Goal: Information Seeking & Learning: Check status

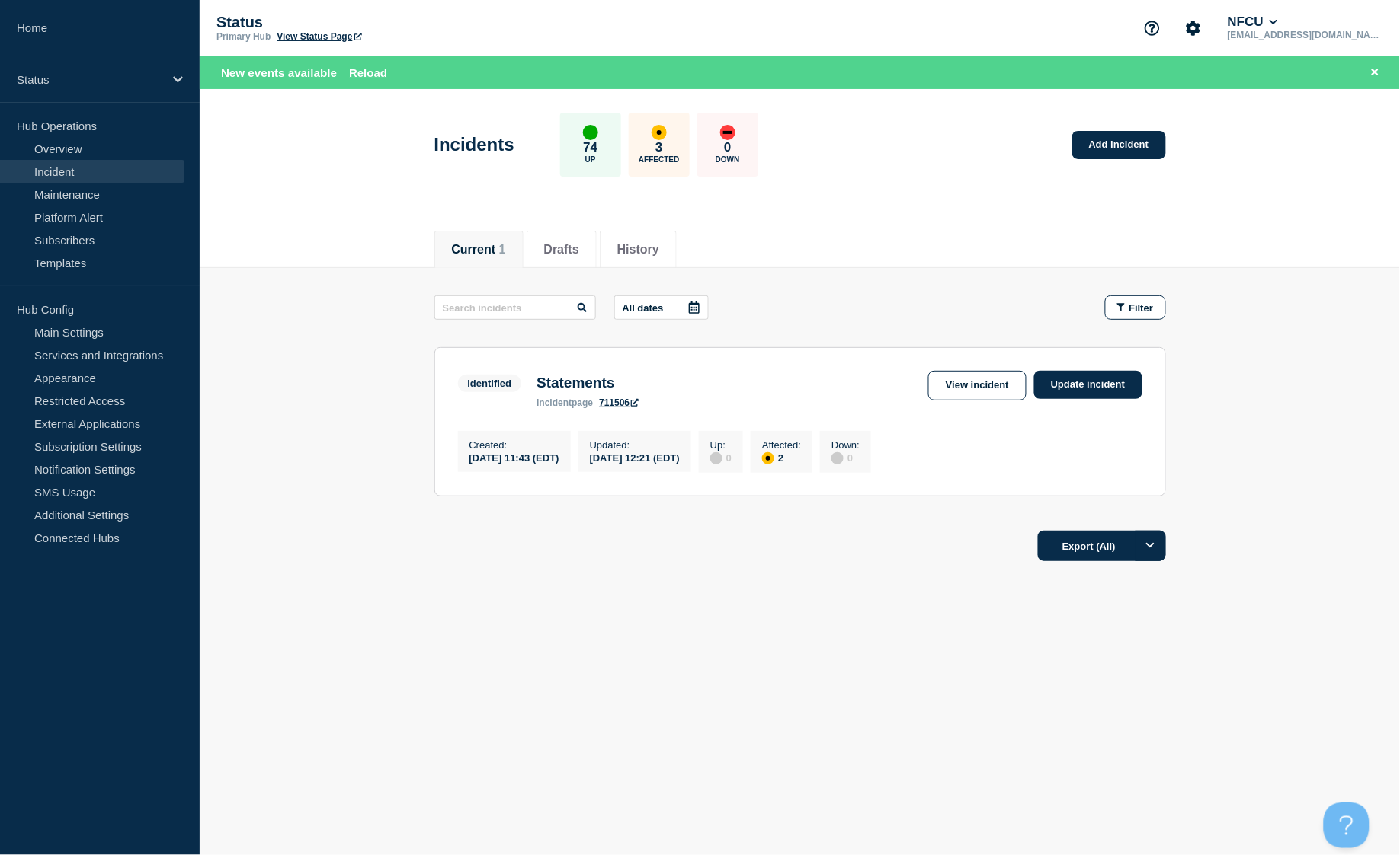
click at [63, 168] on link "Incident" at bounding box center [92, 172] width 184 height 23
click at [69, 164] on link "Incident" at bounding box center [92, 172] width 184 height 23
click at [66, 150] on link "Overview" at bounding box center [92, 149] width 184 height 23
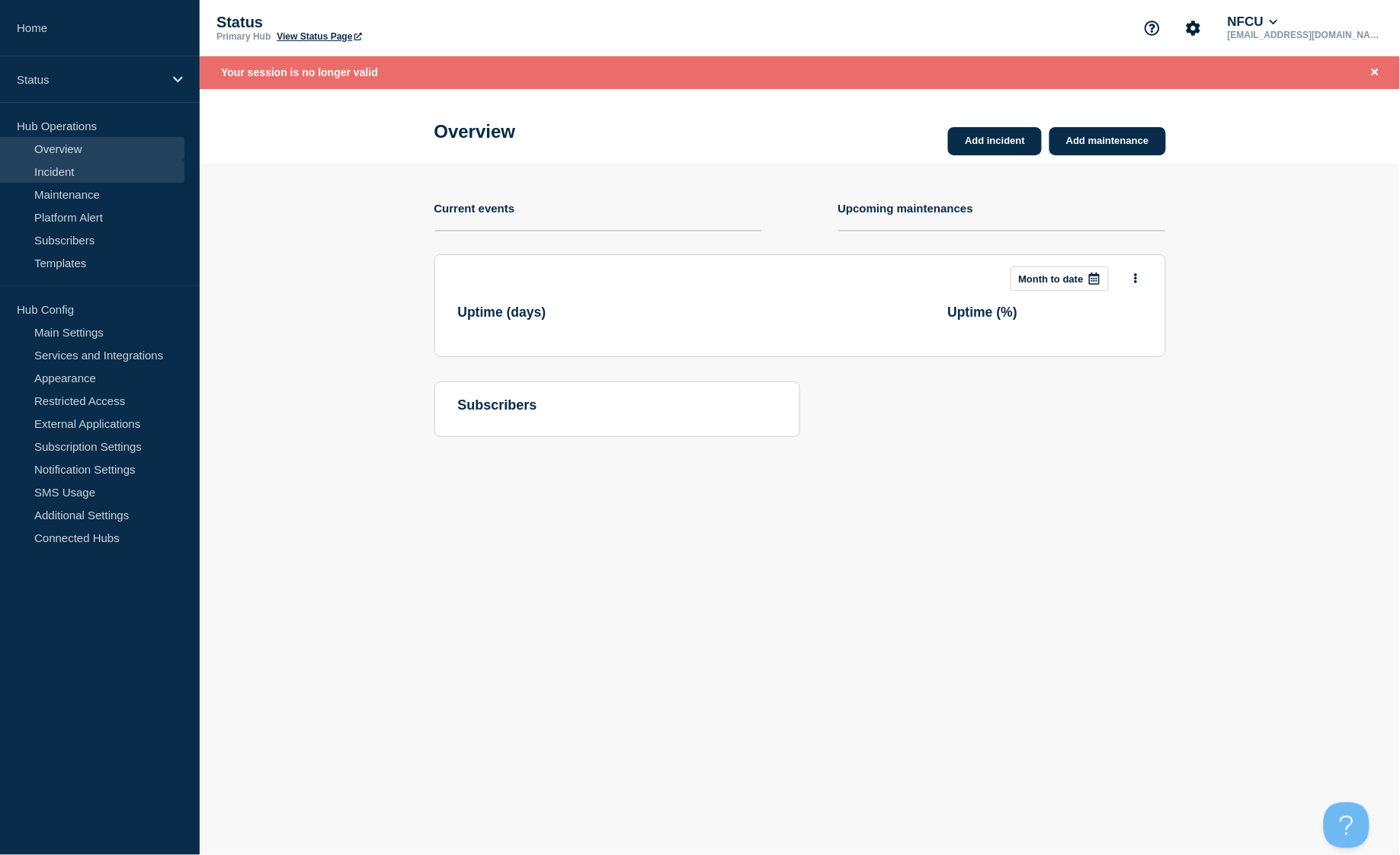
click at [65, 172] on link "Incident" at bounding box center [92, 172] width 184 height 23
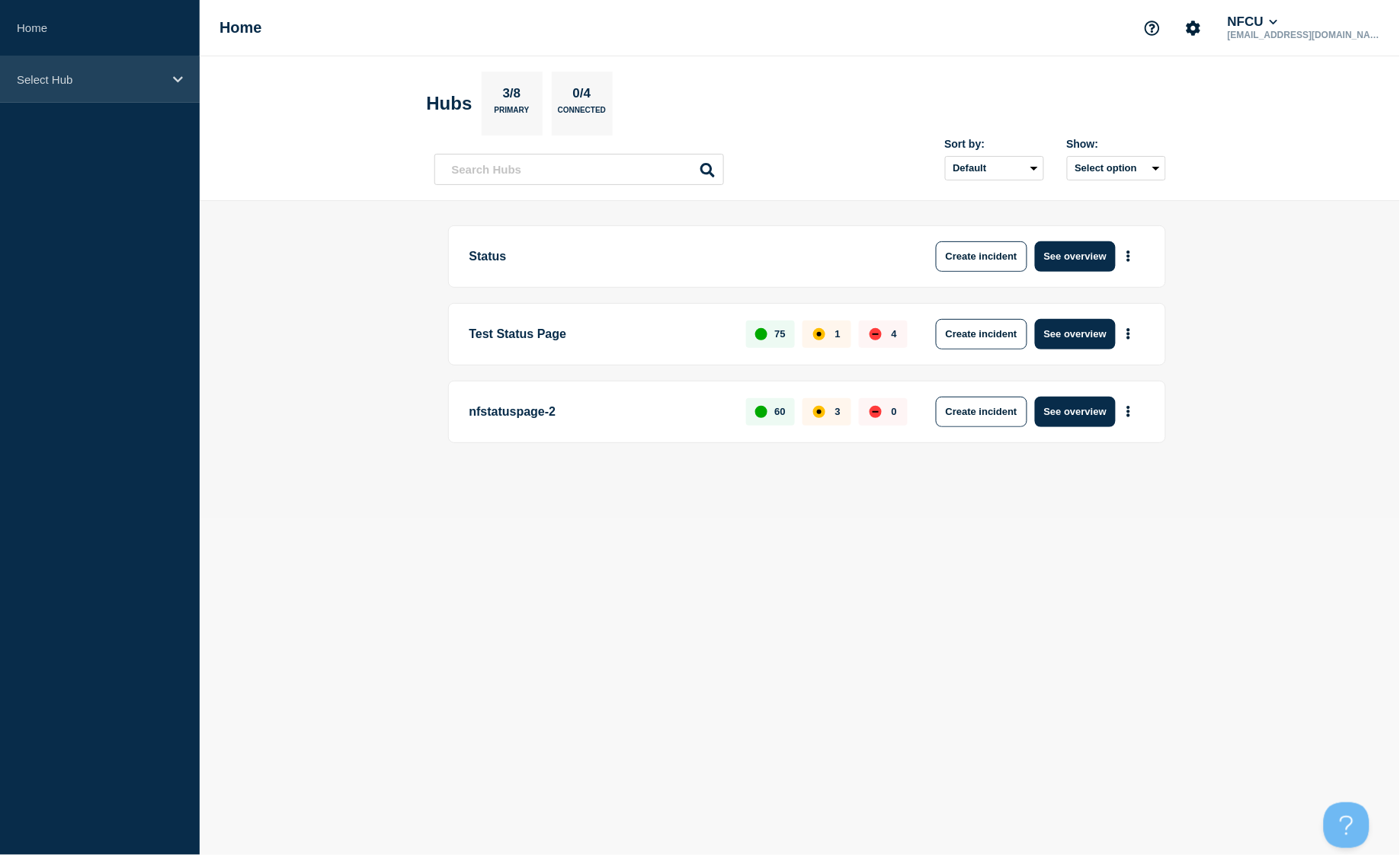
click at [86, 80] on p "Select Hub" at bounding box center [89, 79] width 146 height 13
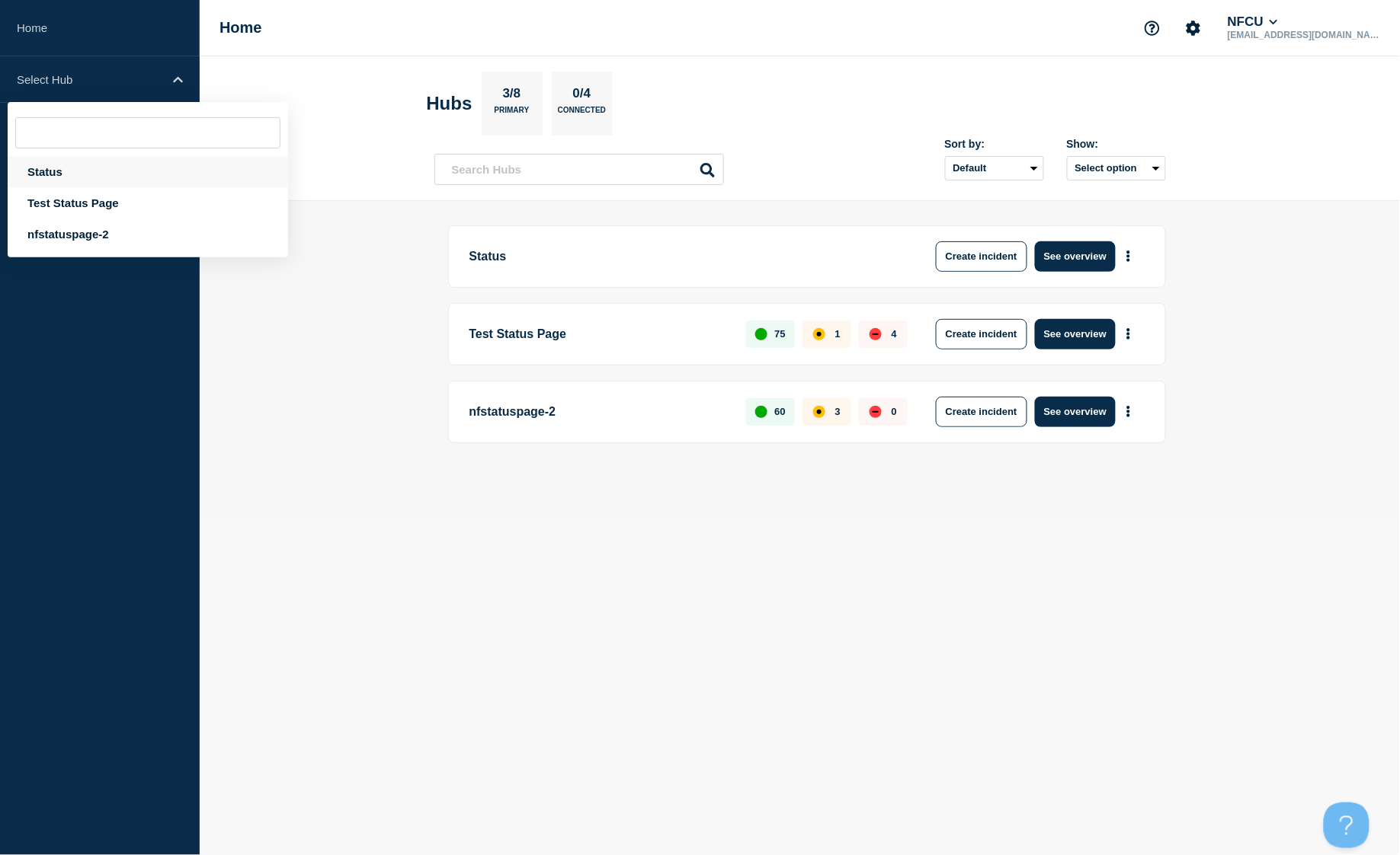
click at [61, 175] on div "Status" at bounding box center [147, 172] width 280 height 31
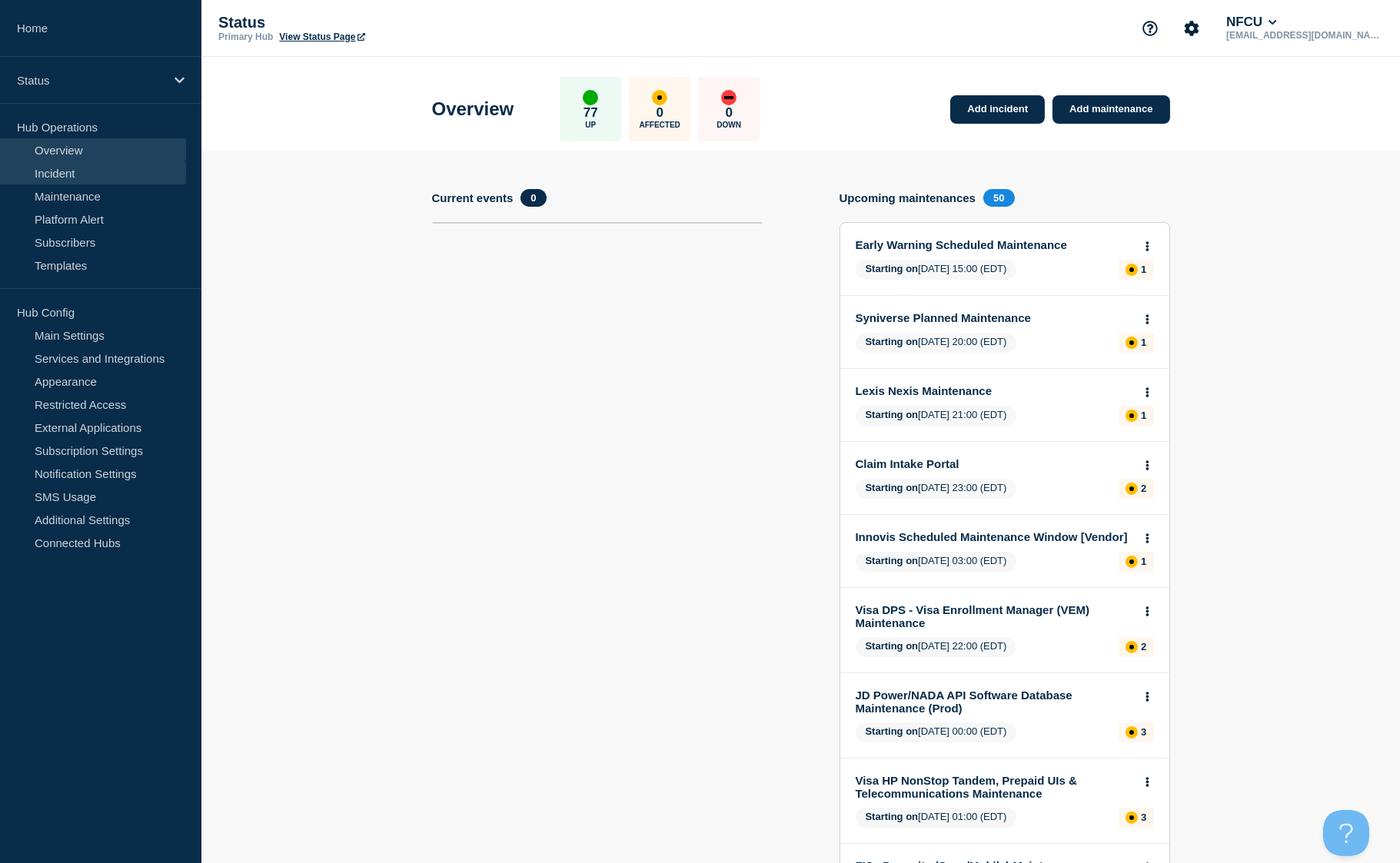
click at [73, 170] on link "Incident" at bounding box center [92, 173] width 186 height 23
